Goal: Transaction & Acquisition: Obtain resource

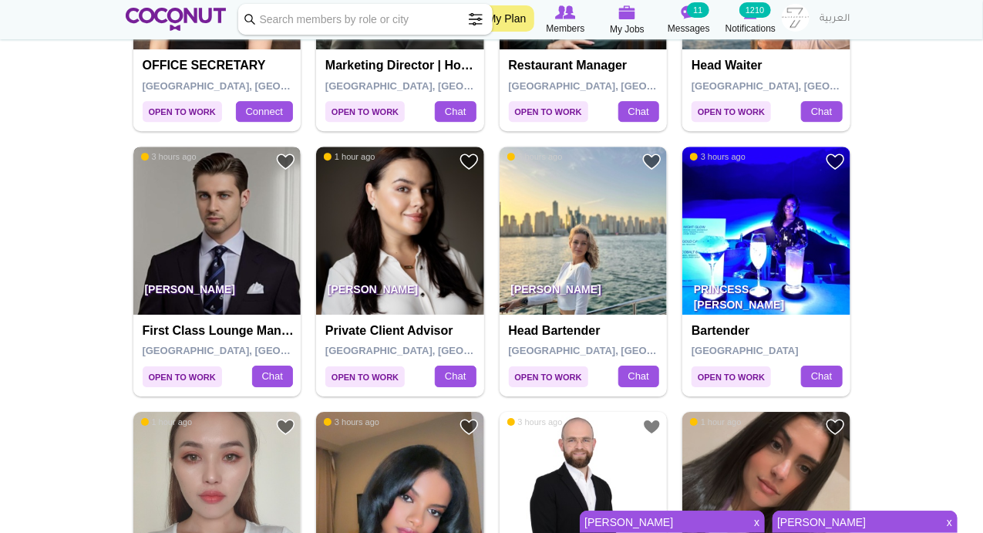
scroll to position [1978, 0]
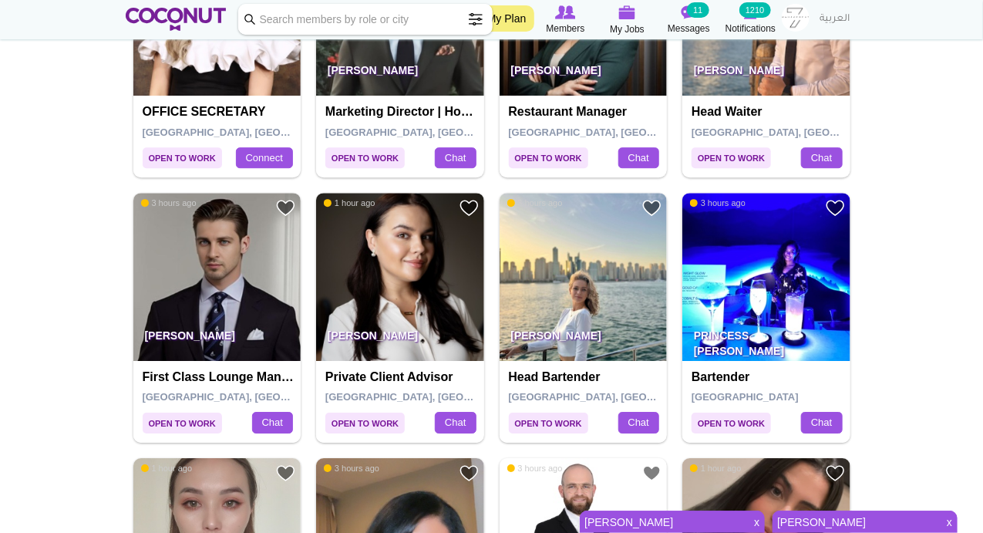
scroll to position [1764, 0]
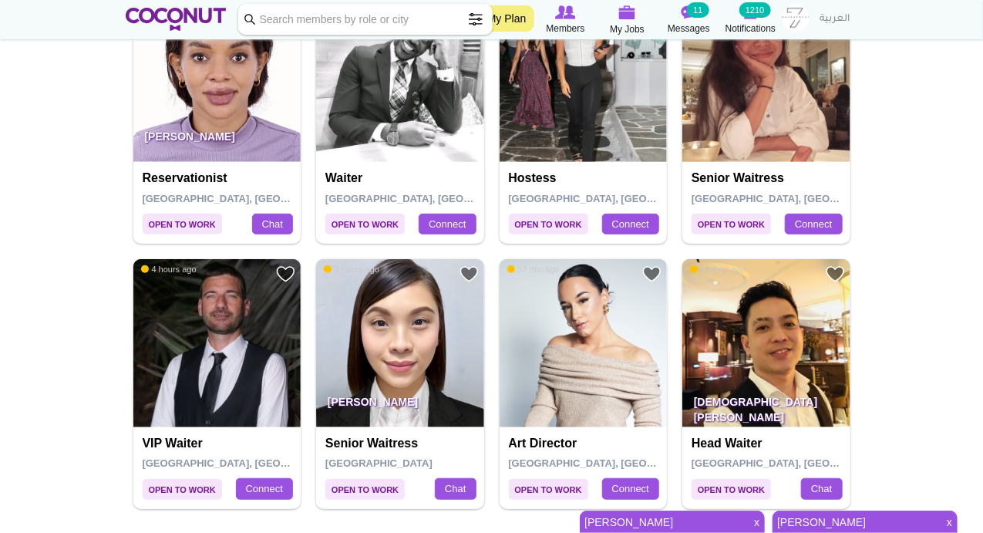
scroll to position [2483, 0]
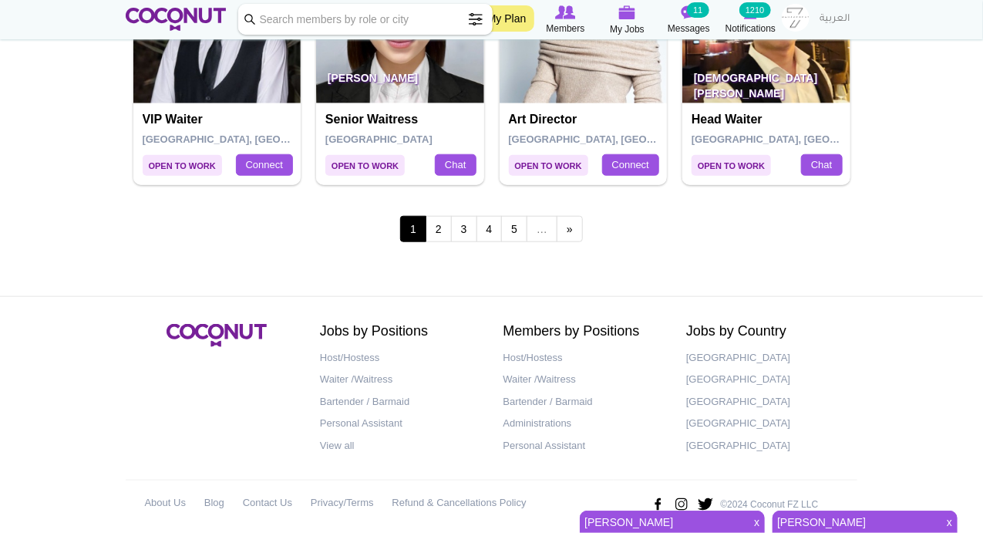
scroll to position [2807, 0]
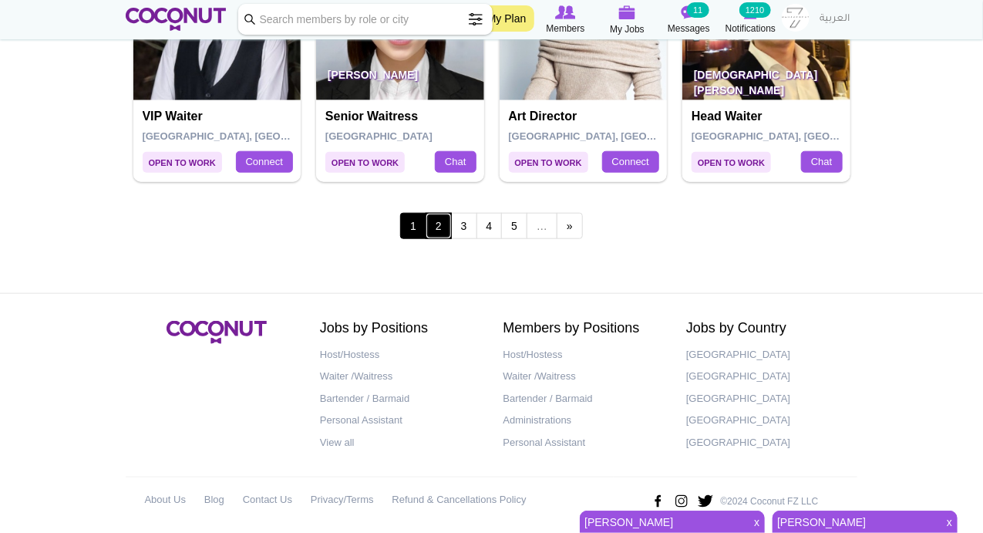
click at [443, 216] on link "2" at bounding box center [439, 226] width 26 height 26
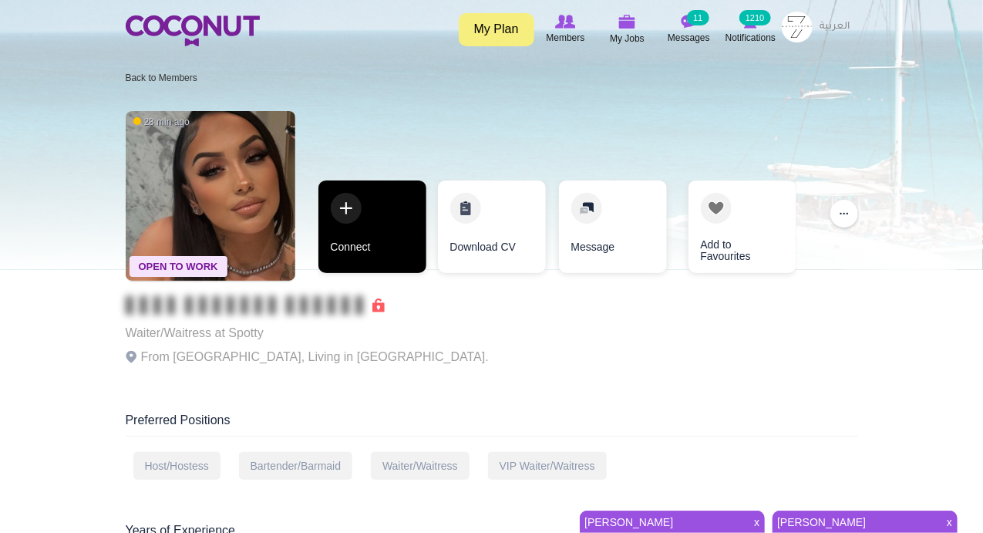
click at [349, 207] on link "Connect" at bounding box center [372, 226] width 108 height 93
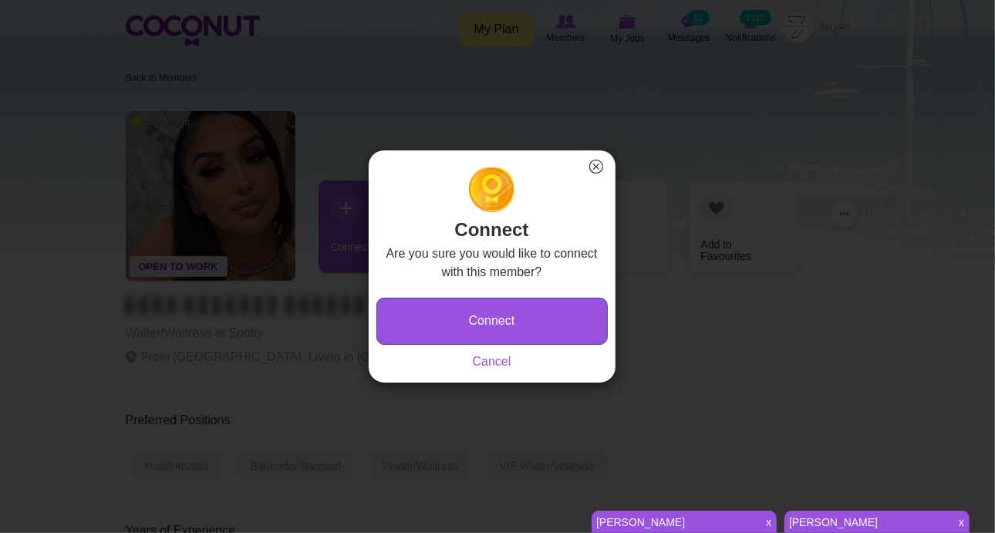
click at [449, 308] on button "Connect" at bounding box center [491, 321] width 231 height 47
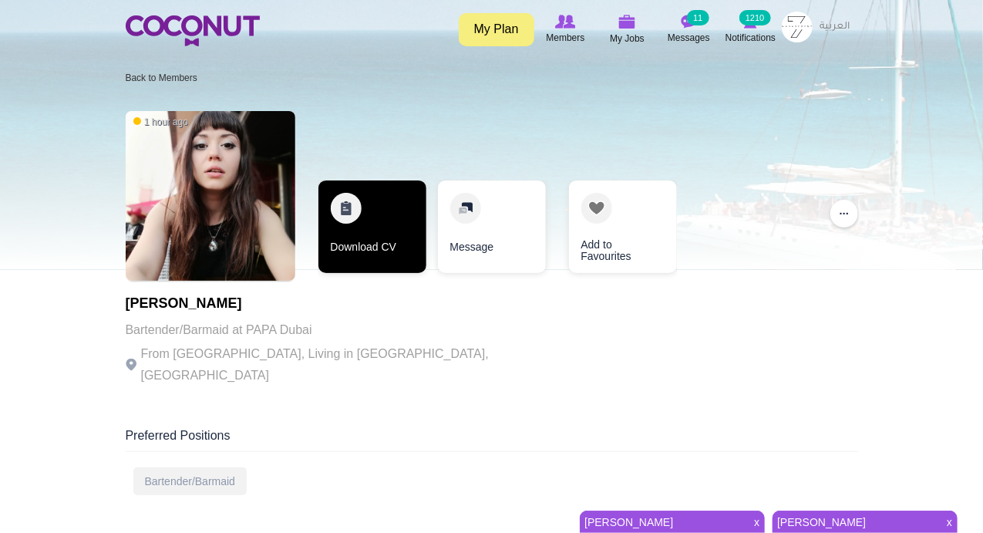
click at [351, 220] on link "Download CV" at bounding box center [372, 226] width 108 height 93
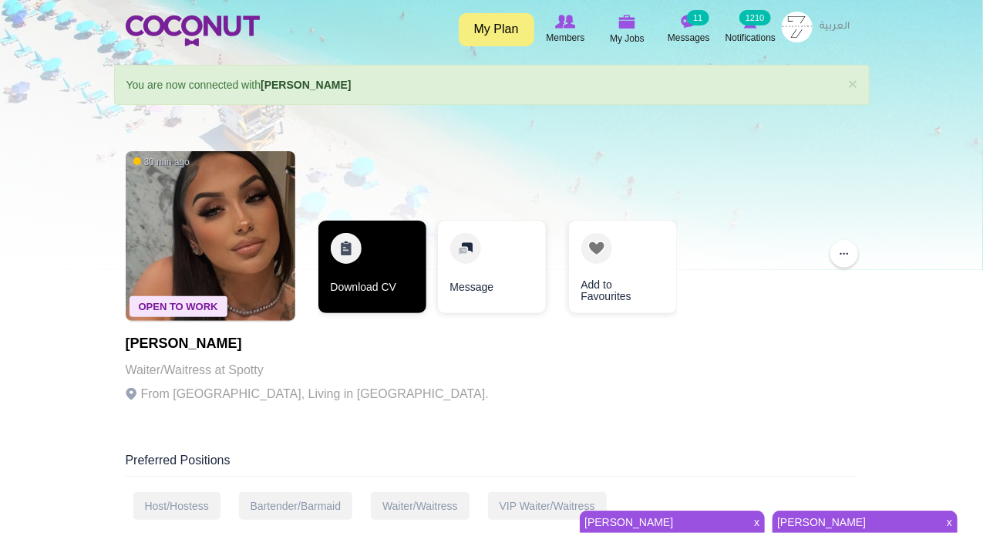
click at [348, 254] on link "Download CV" at bounding box center [372, 266] width 108 height 93
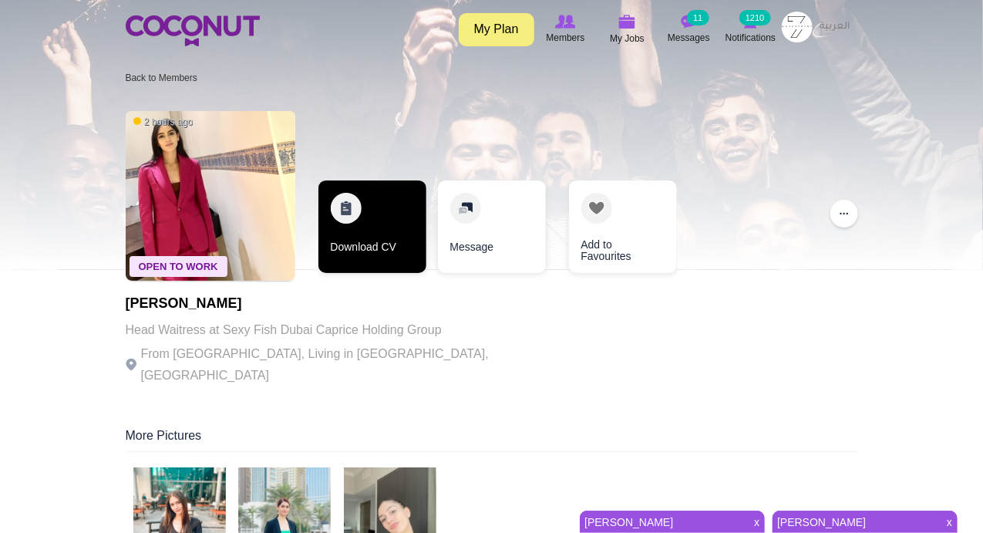
click at [343, 218] on link "Download CV" at bounding box center [372, 226] width 108 height 93
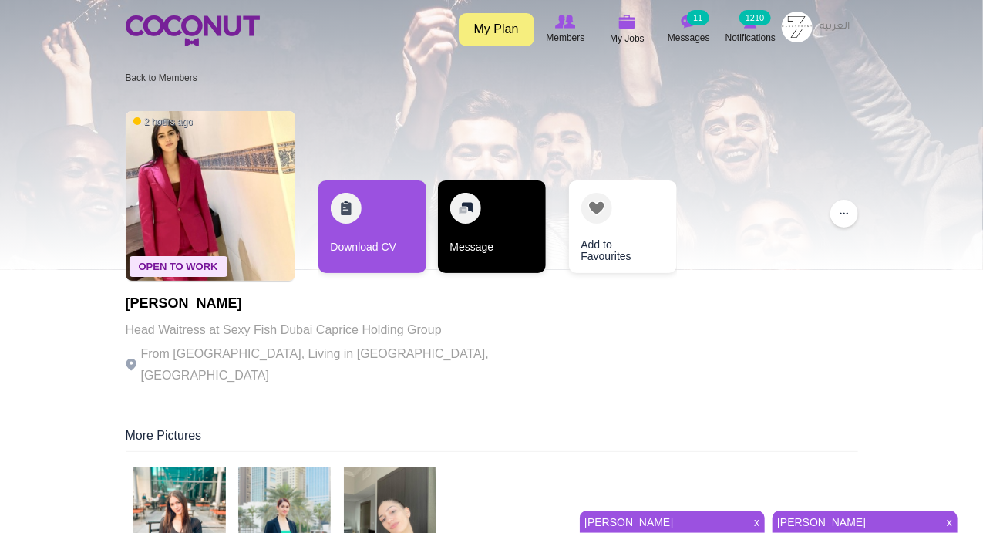
click at [463, 207] on link "Message" at bounding box center [492, 226] width 108 height 93
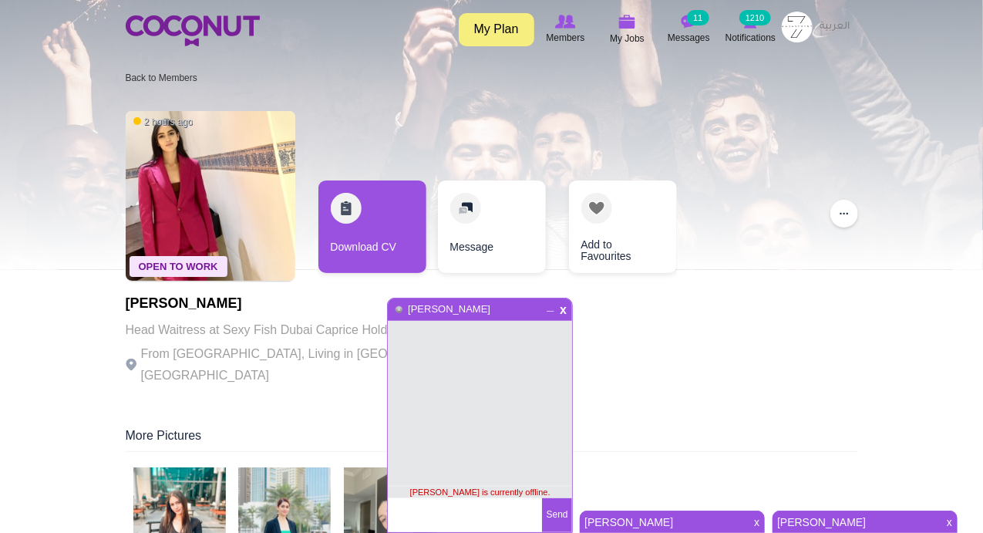
scroll to position [150, 0]
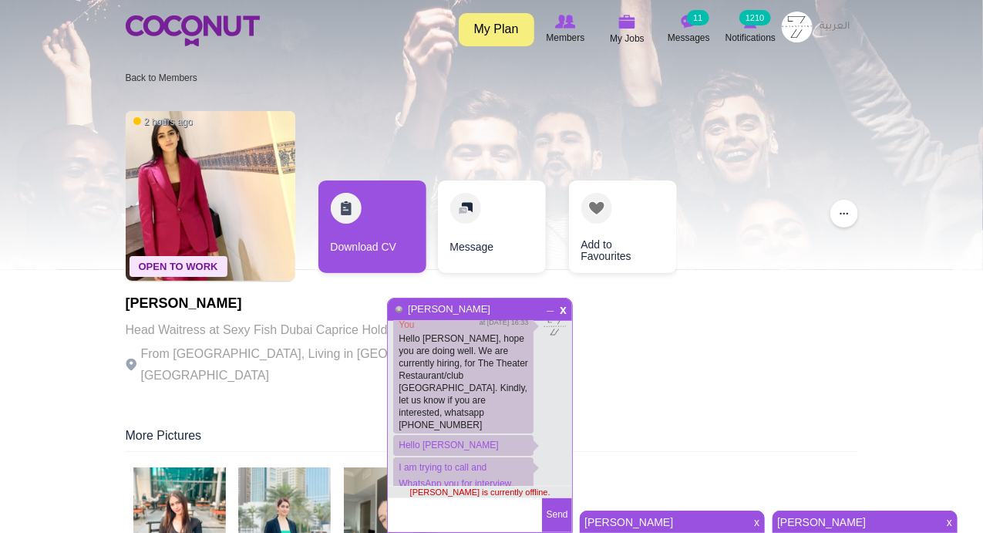
click at [449, 510] on textarea at bounding box center [465, 515] width 154 height 34
click at [564, 311] on span "x" at bounding box center [563, 308] width 13 height 12
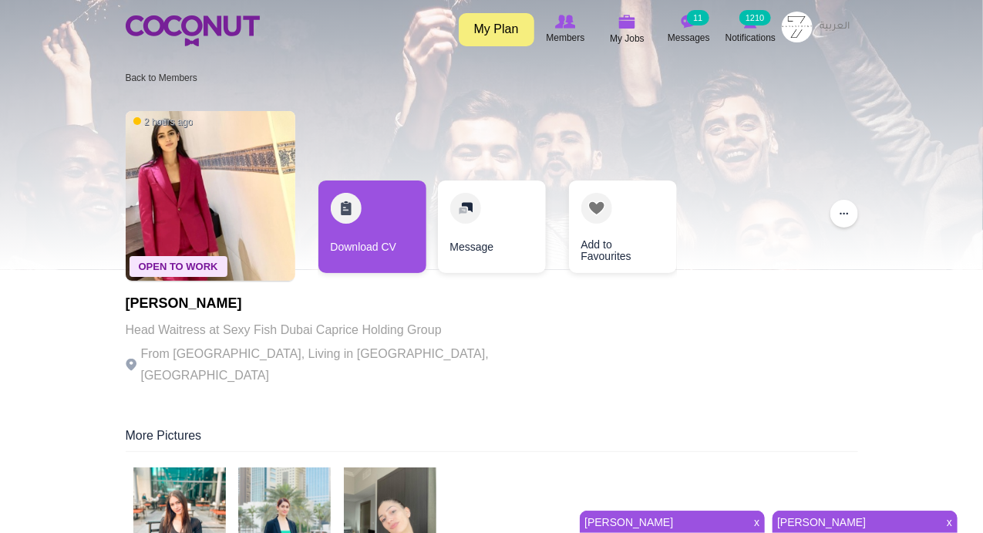
scroll to position [180, 0]
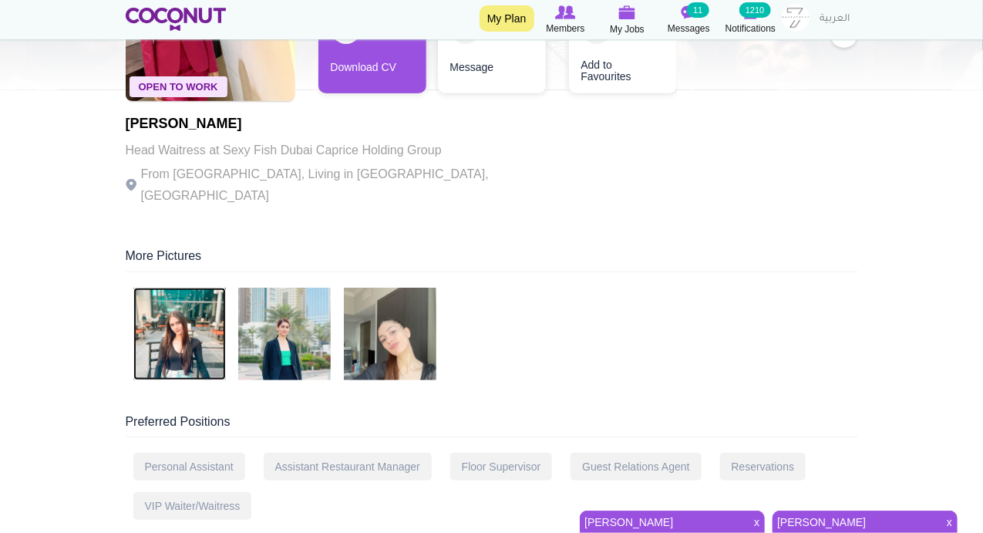
click at [200, 325] on img at bounding box center [179, 334] width 93 height 93
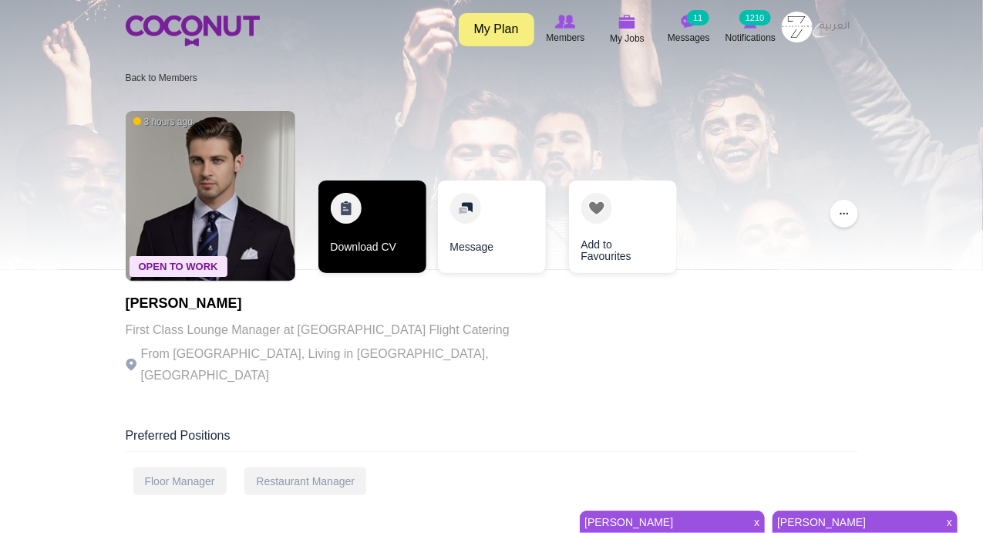
click at [346, 214] on link "Download CV" at bounding box center [372, 226] width 108 height 93
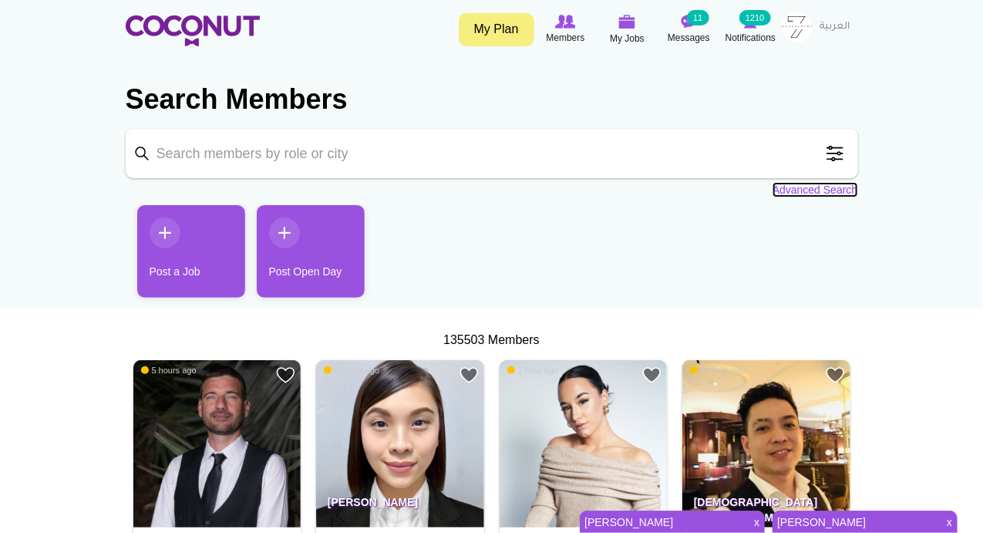
click at [792, 191] on link "Advanced Search" at bounding box center [815, 189] width 86 height 15
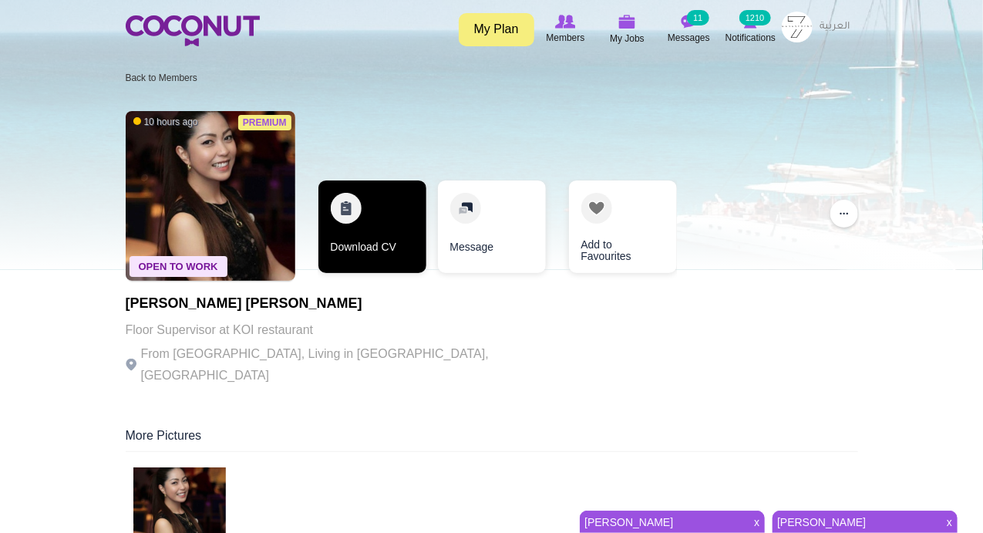
click at [346, 210] on link "Download CV" at bounding box center [372, 226] width 108 height 93
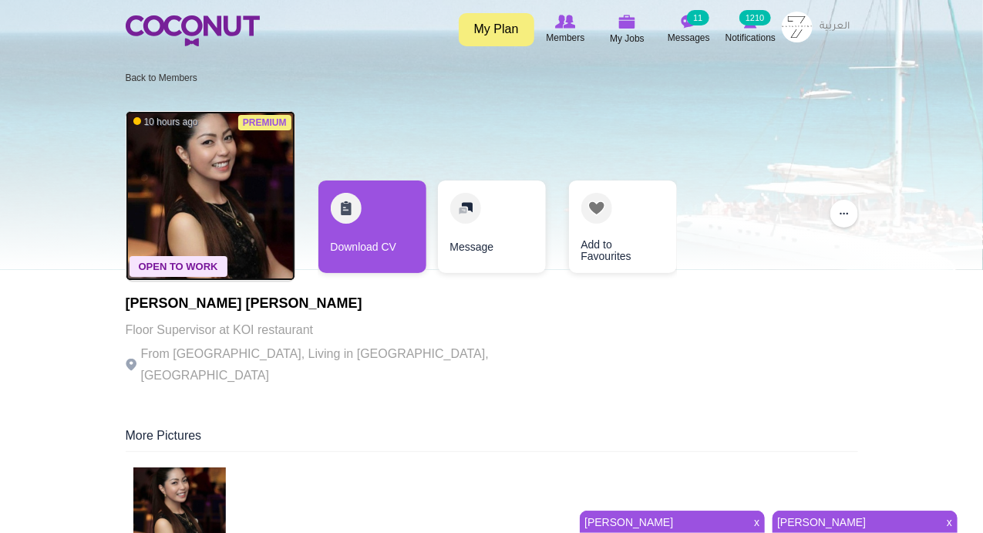
click at [207, 211] on img at bounding box center [211, 196] width 170 height 170
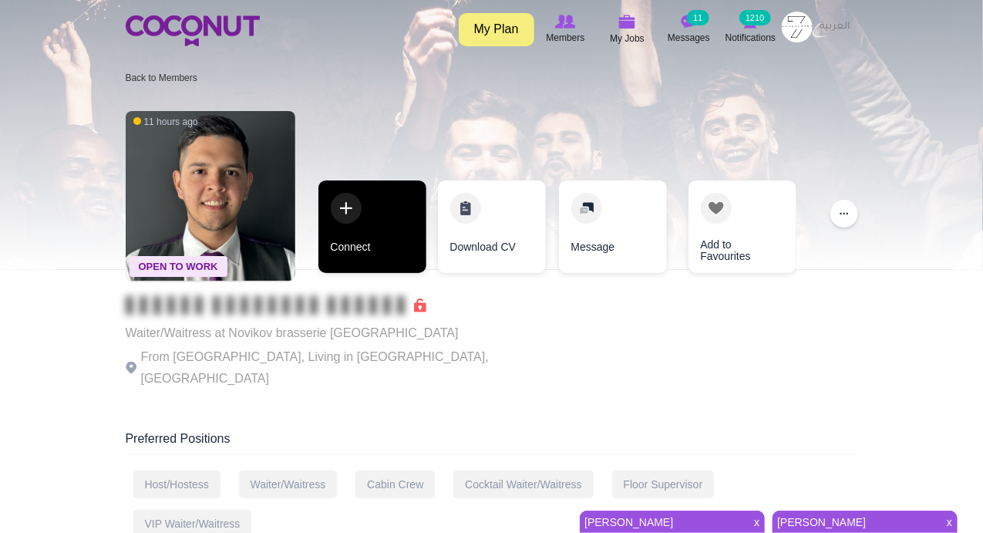
click at [349, 212] on link "Connect" at bounding box center [372, 226] width 108 height 93
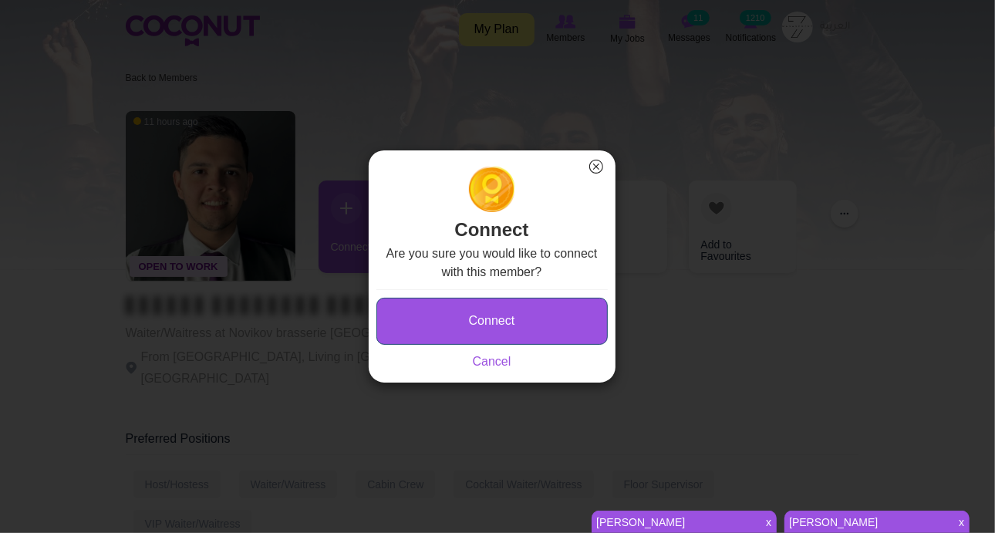
click at [420, 322] on button "Connect" at bounding box center [491, 321] width 231 height 47
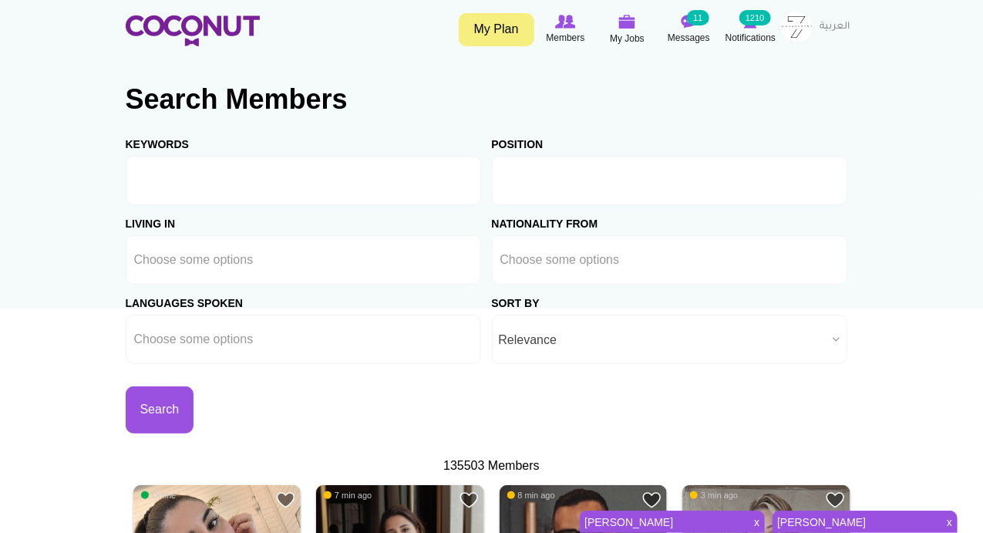
click at [522, 166] on li at bounding box center [569, 180] width 139 height 32
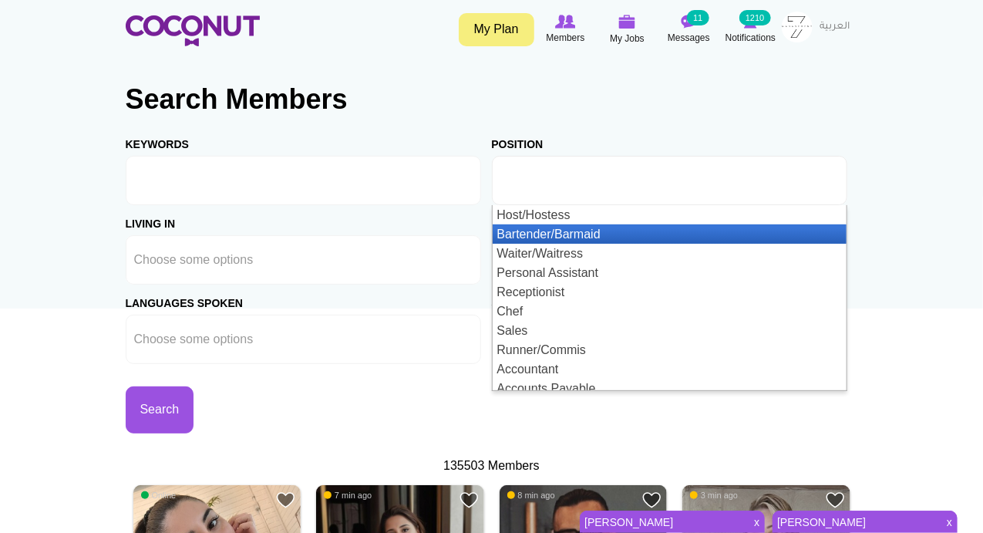
click at [560, 237] on li "Bartender/Barmaid" at bounding box center [670, 233] width 354 height 19
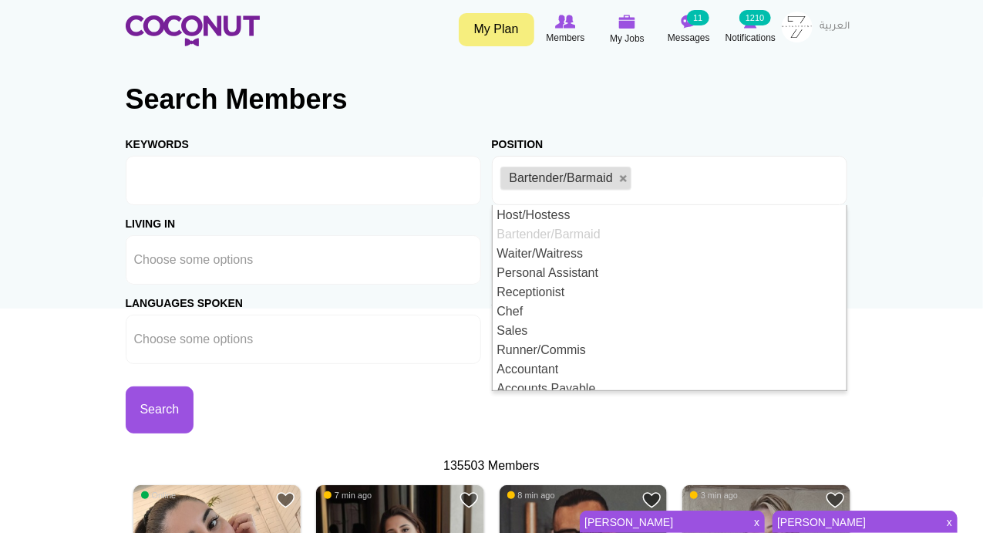
click at [796, 131] on div "Position Host/Hostess Bartender/Barmaid Waiter/Waitress Personal Assistant Rece…" at bounding box center [675, 165] width 366 height 79
